Goal: Task Accomplishment & Management: Manage account settings

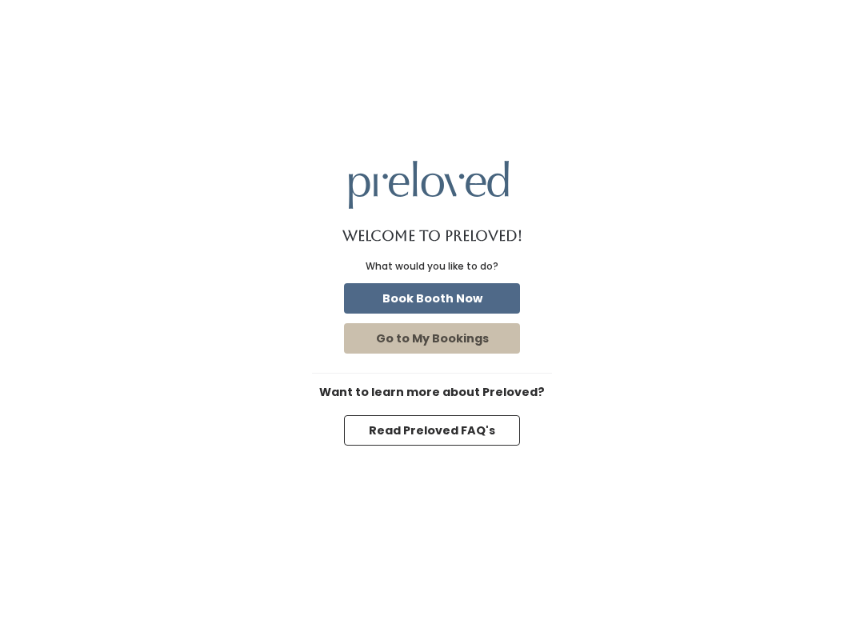
click at [486, 305] on button "Book Booth Now" at bounding box center [432, 298] width 176 height 30
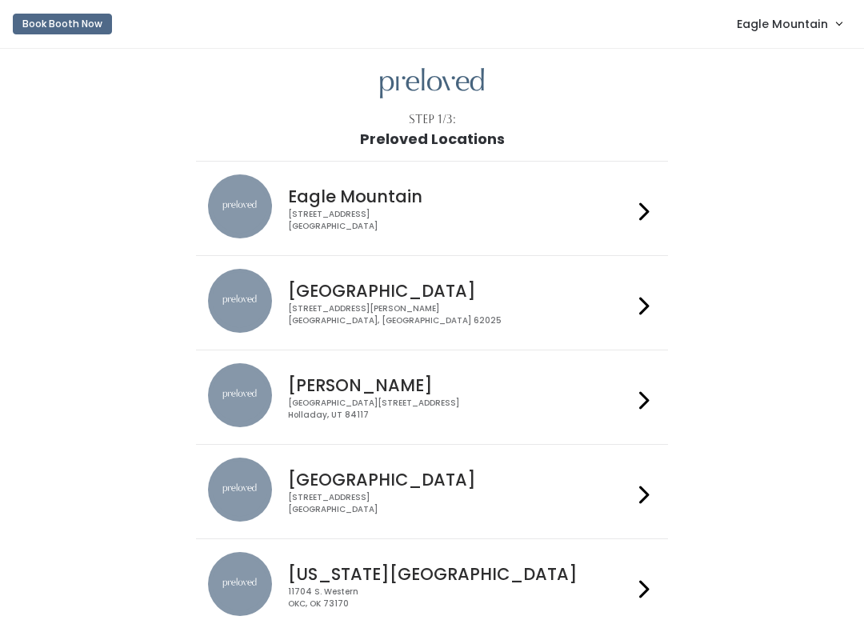
click at [800, 40] on link "Eagle Mountain" at bounding box center [789, 23] width 137 height 34
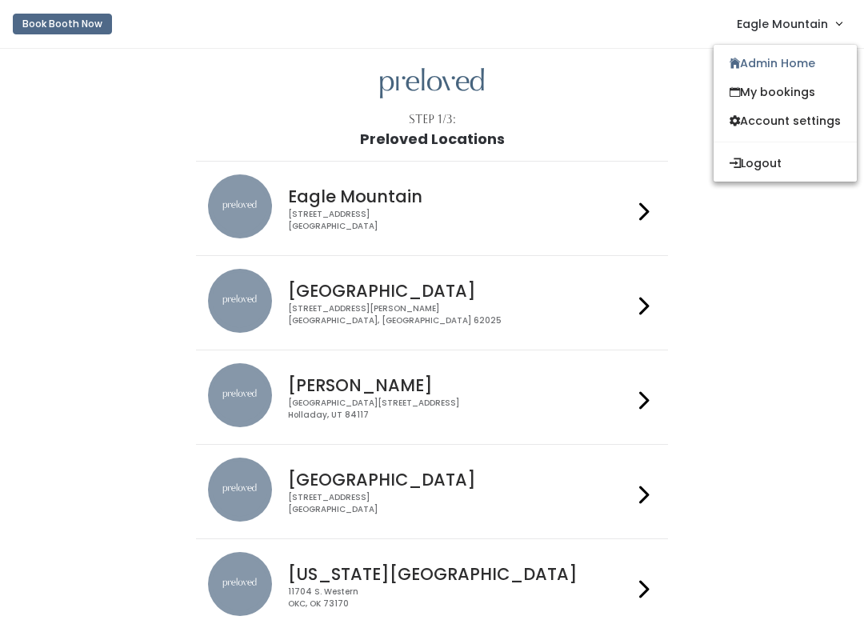
click at [804, 66] on link "Admin Home" at bounding box center [785, 63] width 143 height 29
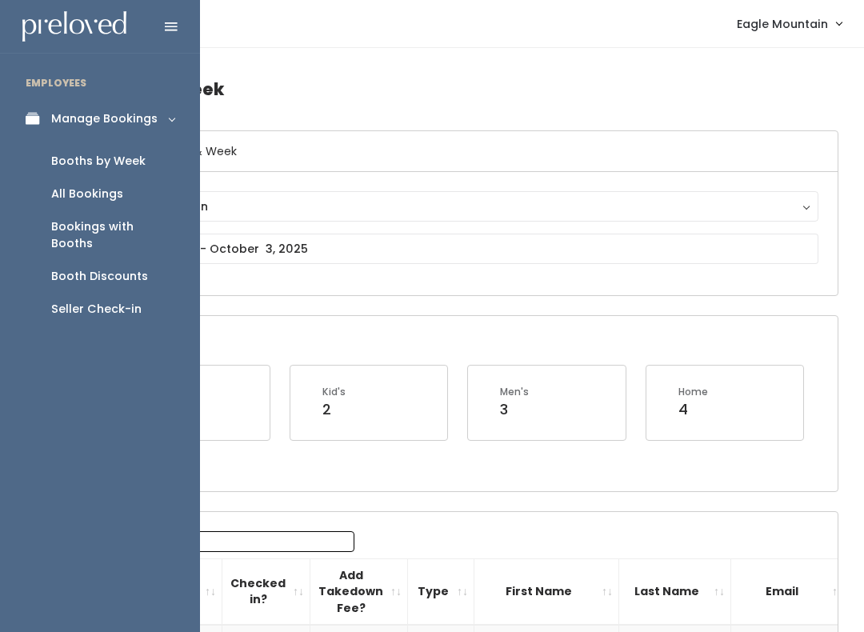
click at [314, 317] on div "Open Booths Women's 1 Kid's 2 Men's 3 Home 4" at bounding box center [459, 403] width 755 height 174
click at [129, 161] on div "Booths by Week" at bounding box center [98, 161] width 94 height 17
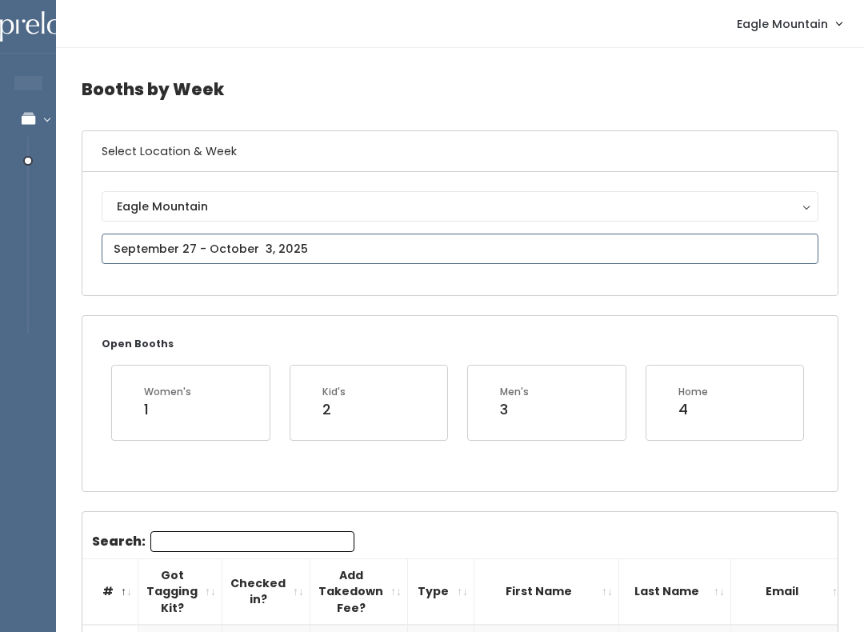
click at [218, 238] on input "text" at bounding box center [460, 249] width 717 height 30
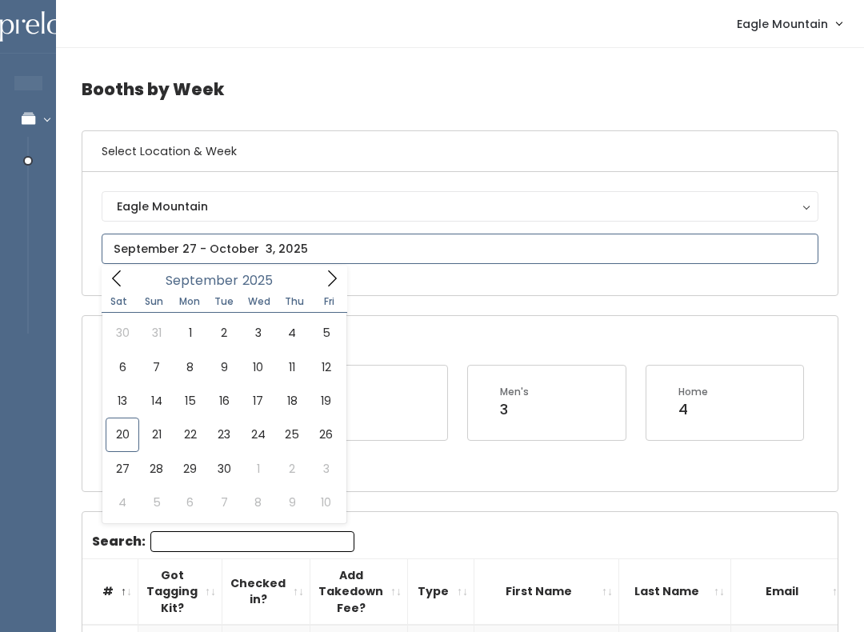
type input "September 20 to September 26"
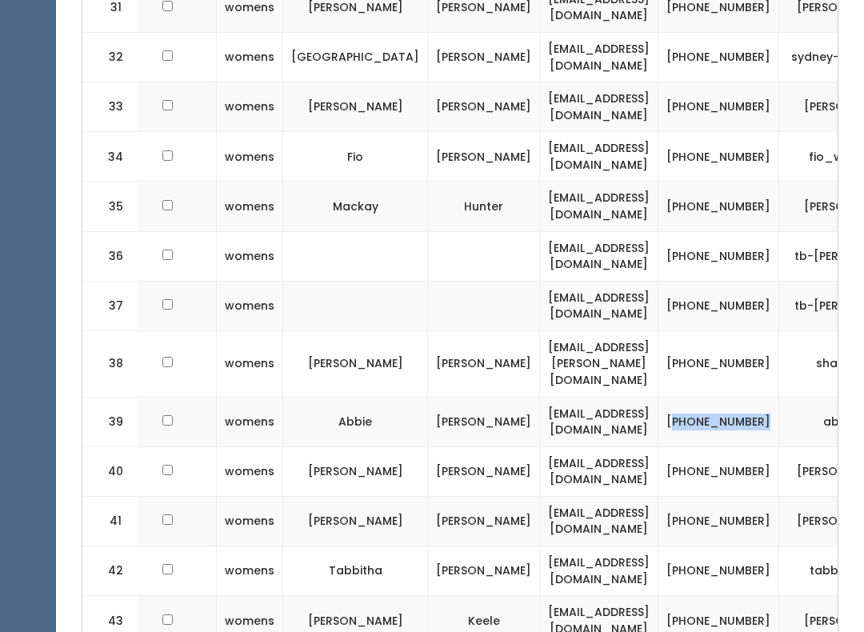
scroll to position [2274, 0]
click at [692, 546] on td "[PHONE_NUMBER]" at bounding box center [718, 571] width 121 height 50
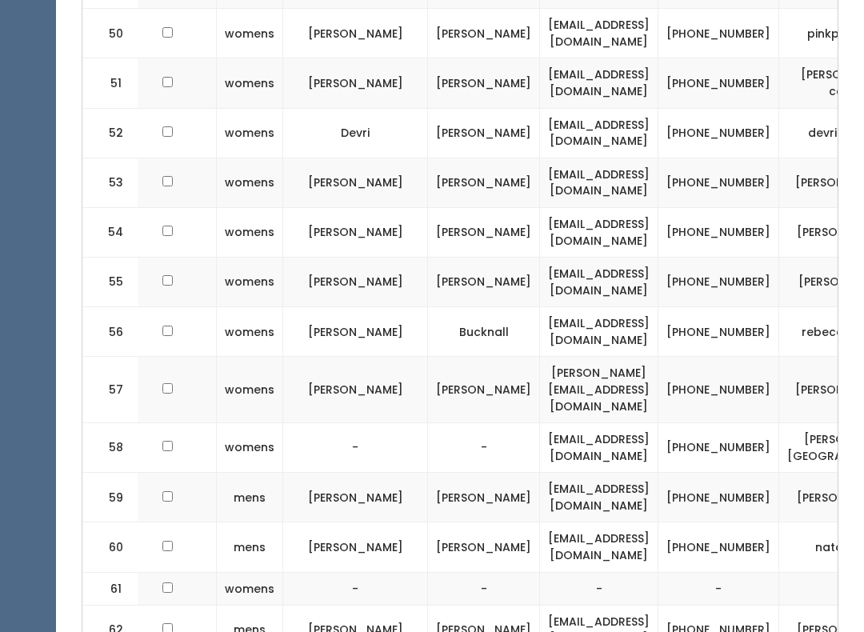
scroll to position [3210, 0]
